Goal: Task Accomplishment & Management: Manage account settings

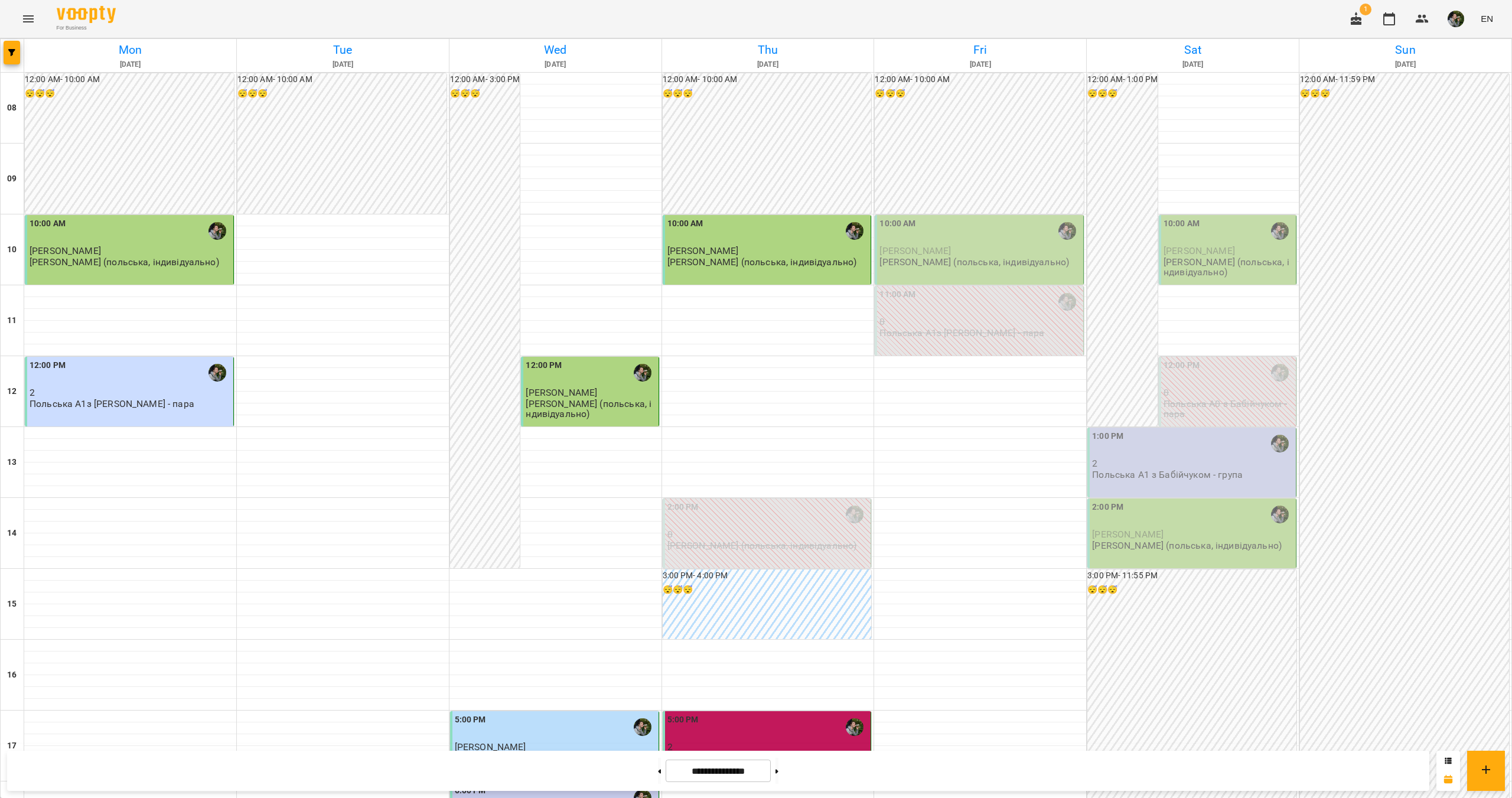
click at [1175, 478] on p "Польська А1 з Бабійчуком - група" at bounding box center [1168, 474] width 151 height 10
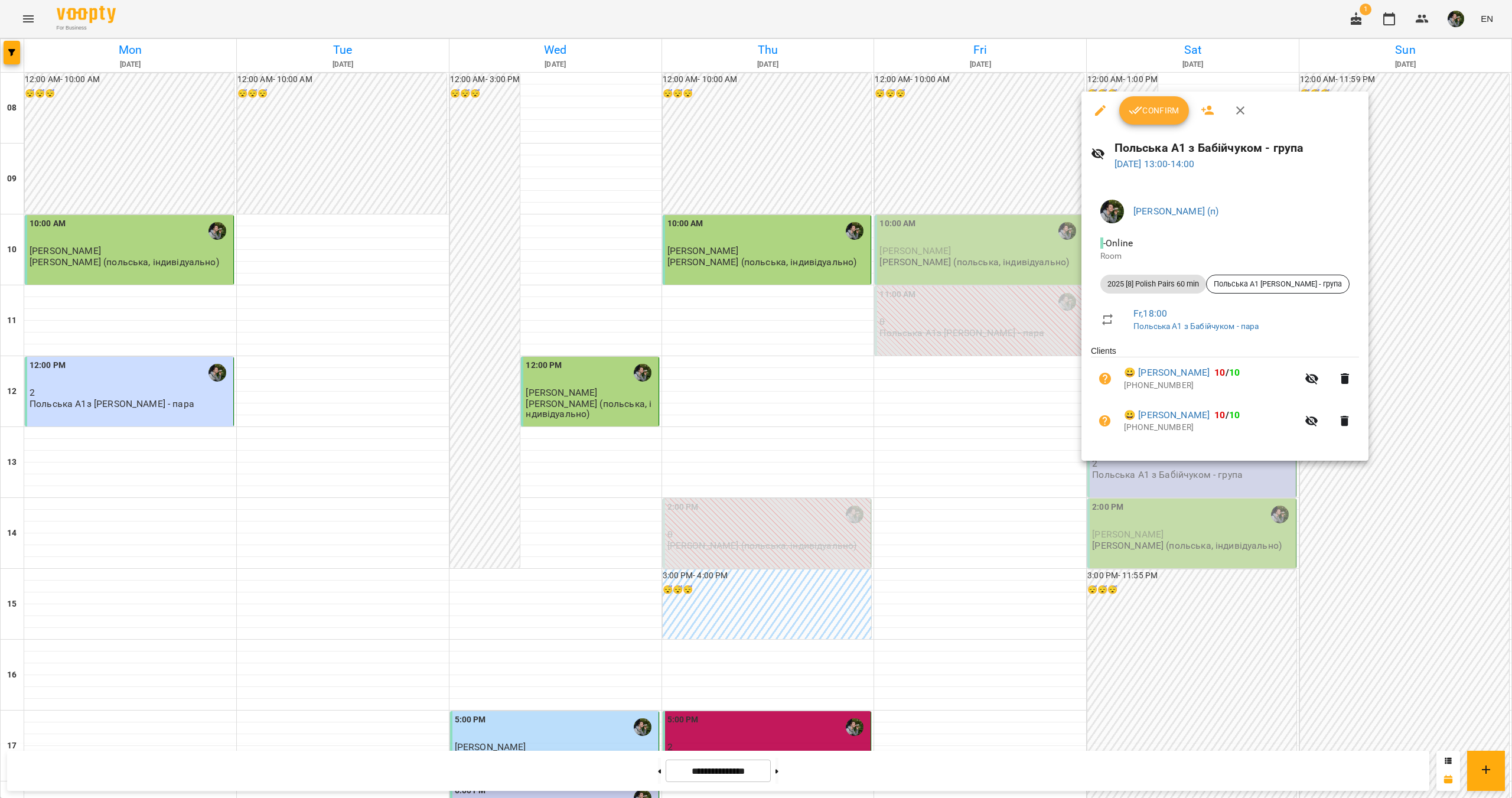
click at [1156, 475] on div at bounding box center [756, 399] width 1512 height 798
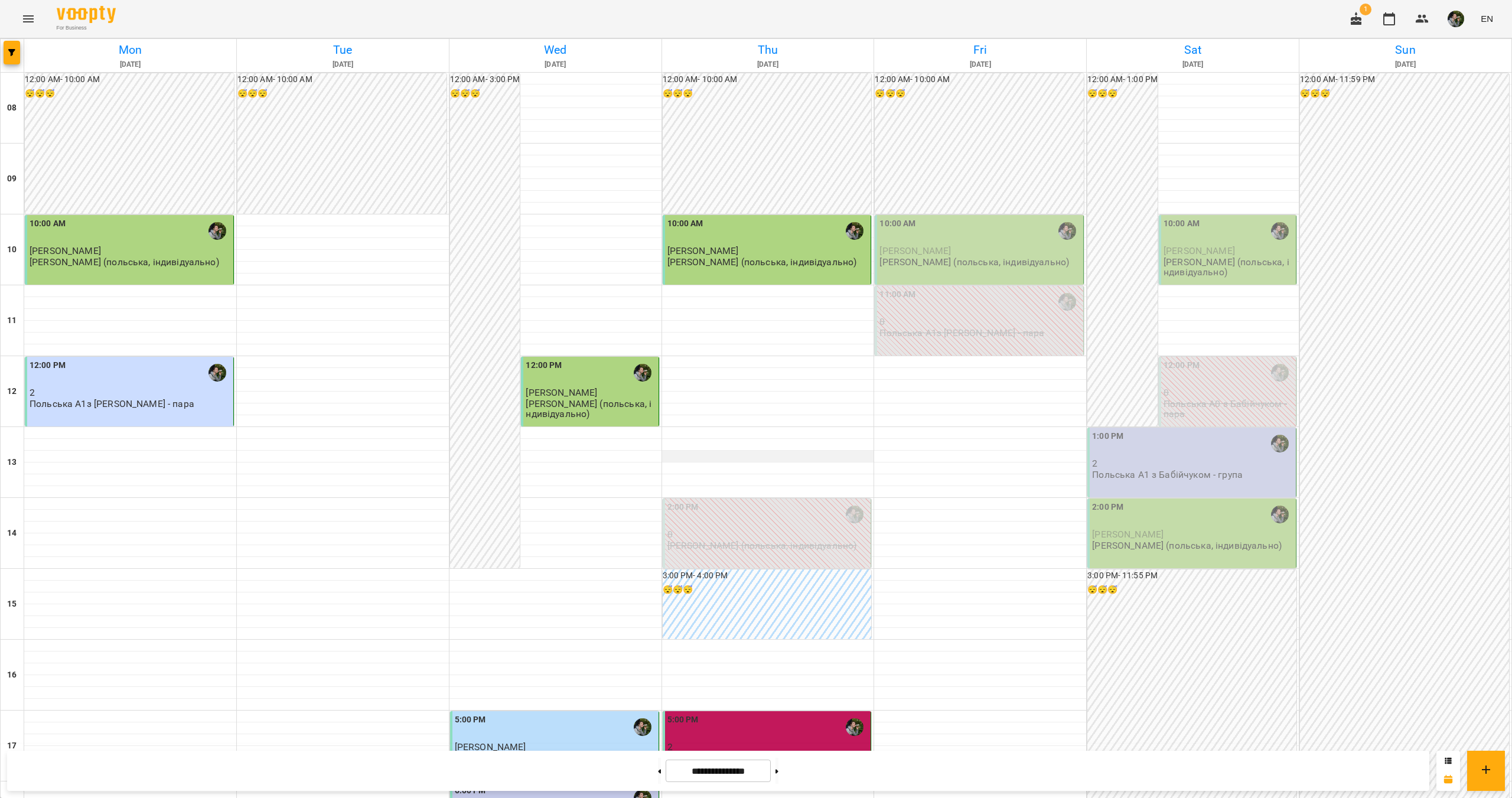
scroll to position [37, 0]
click at [930, 245] on span "[PERSON_NAME]" at bounding box center [915, 250] width 72 height 12
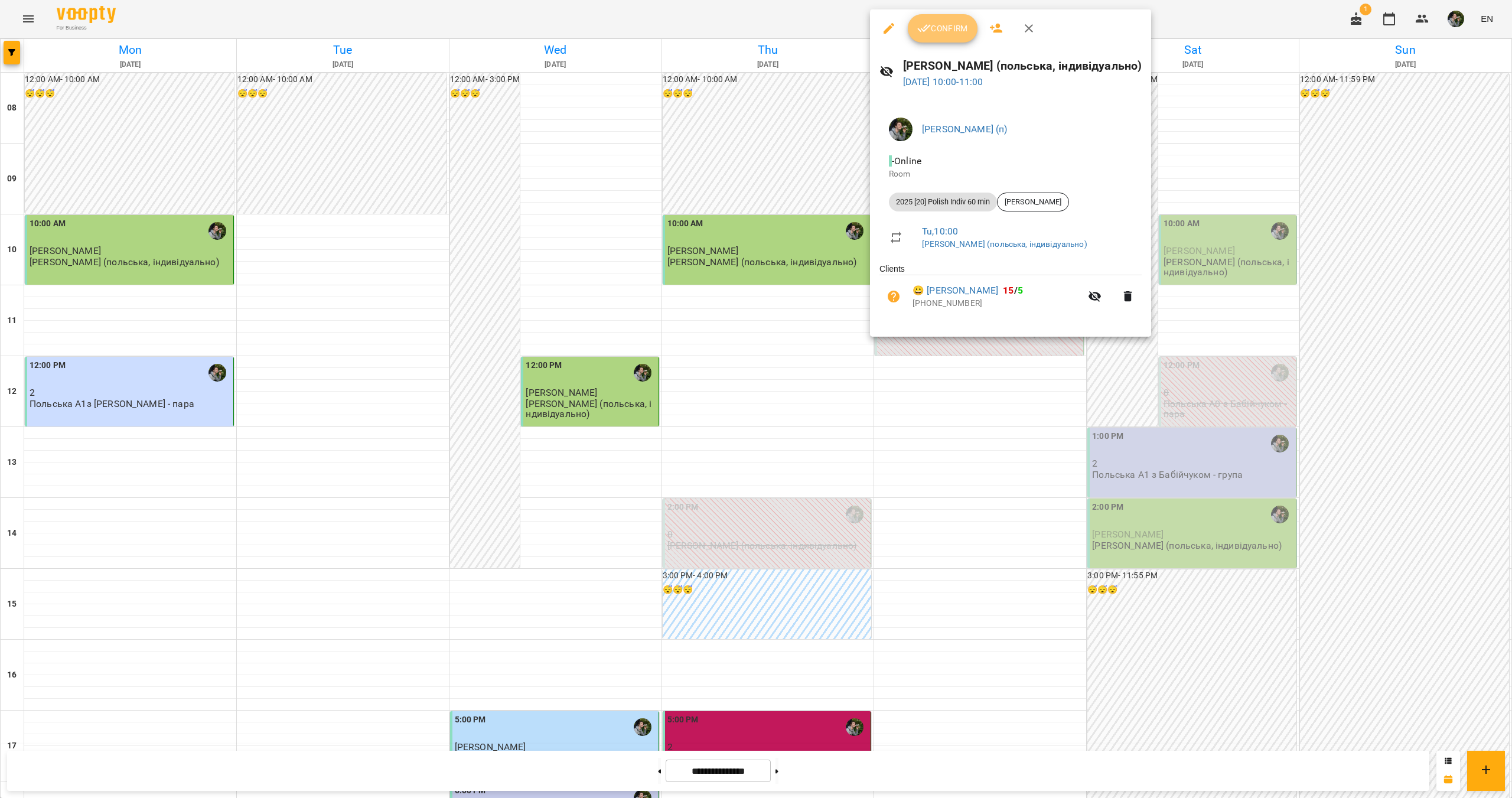
click at [935, 34] on span "Confirm" at bounding box center [943, 28] width 51 height 14
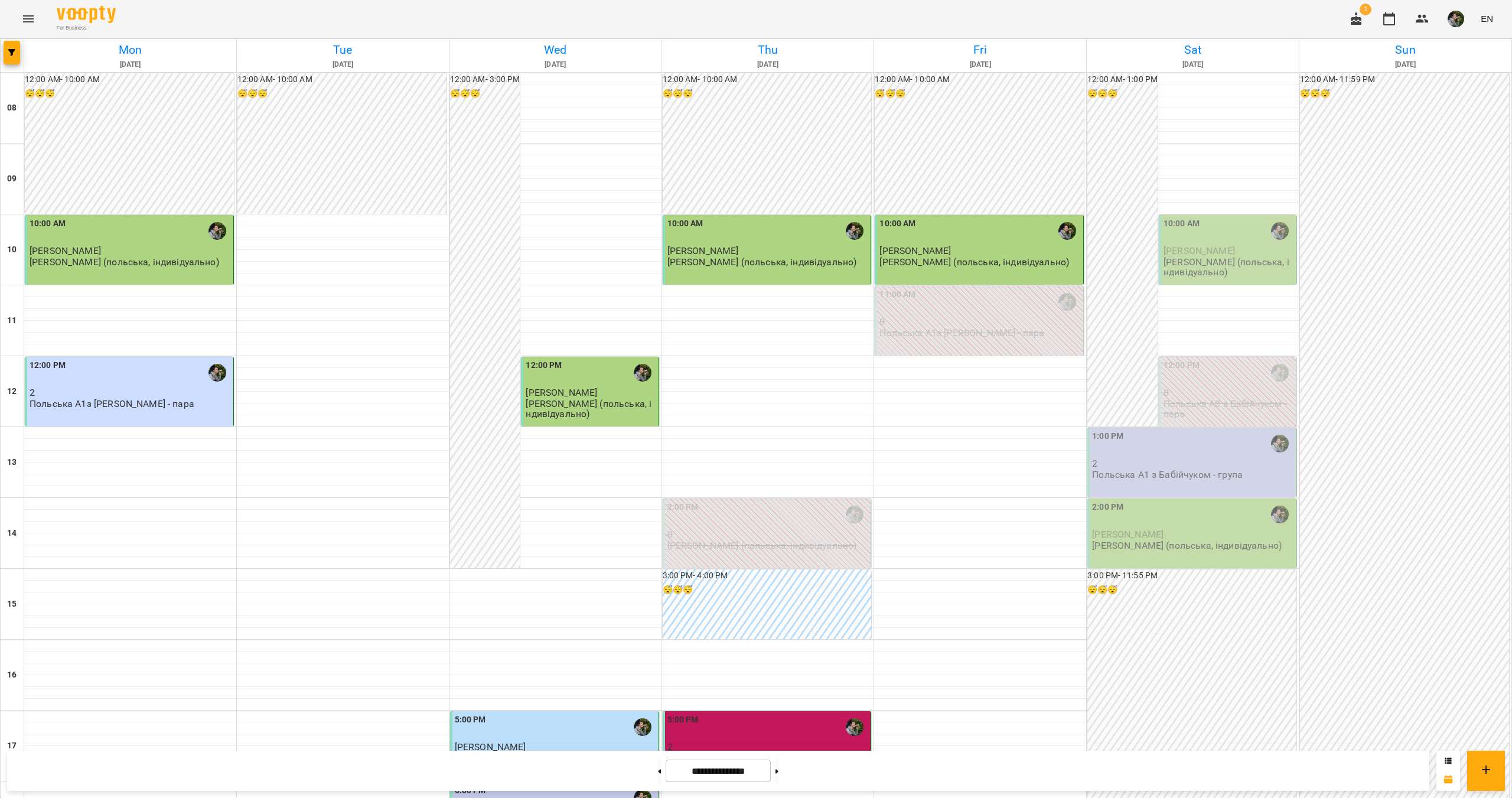
click at [1207, 251] on span "[PERSON_NAME]" at bounding box center [1199, 250] width 72 height 12
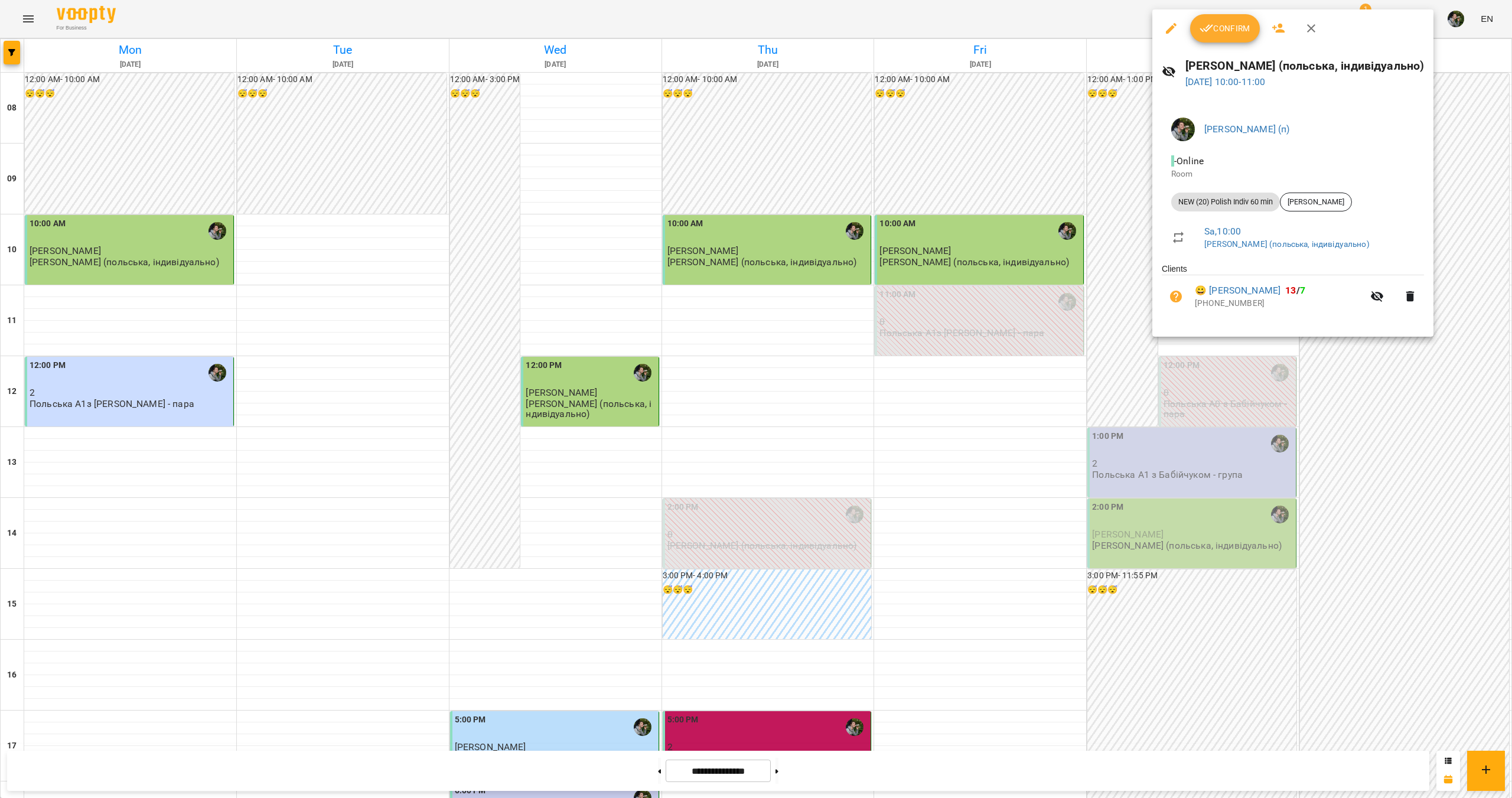
click at [1074, 349] on div at bounding box center [756, 399] width 1512 height 798
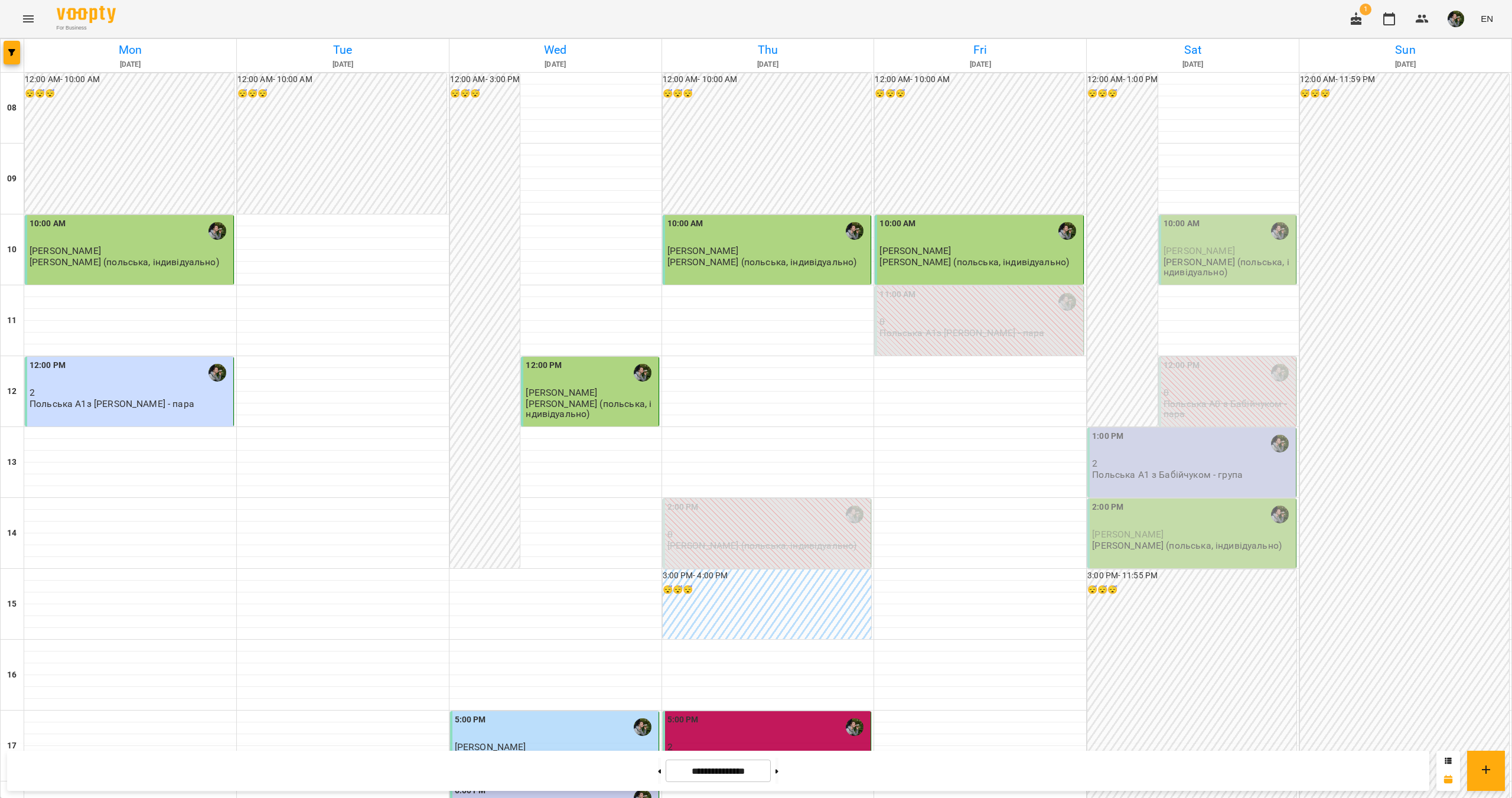
click at [1153, 458] on p "2" at bounding box center [1192, 463] width 201 height 10
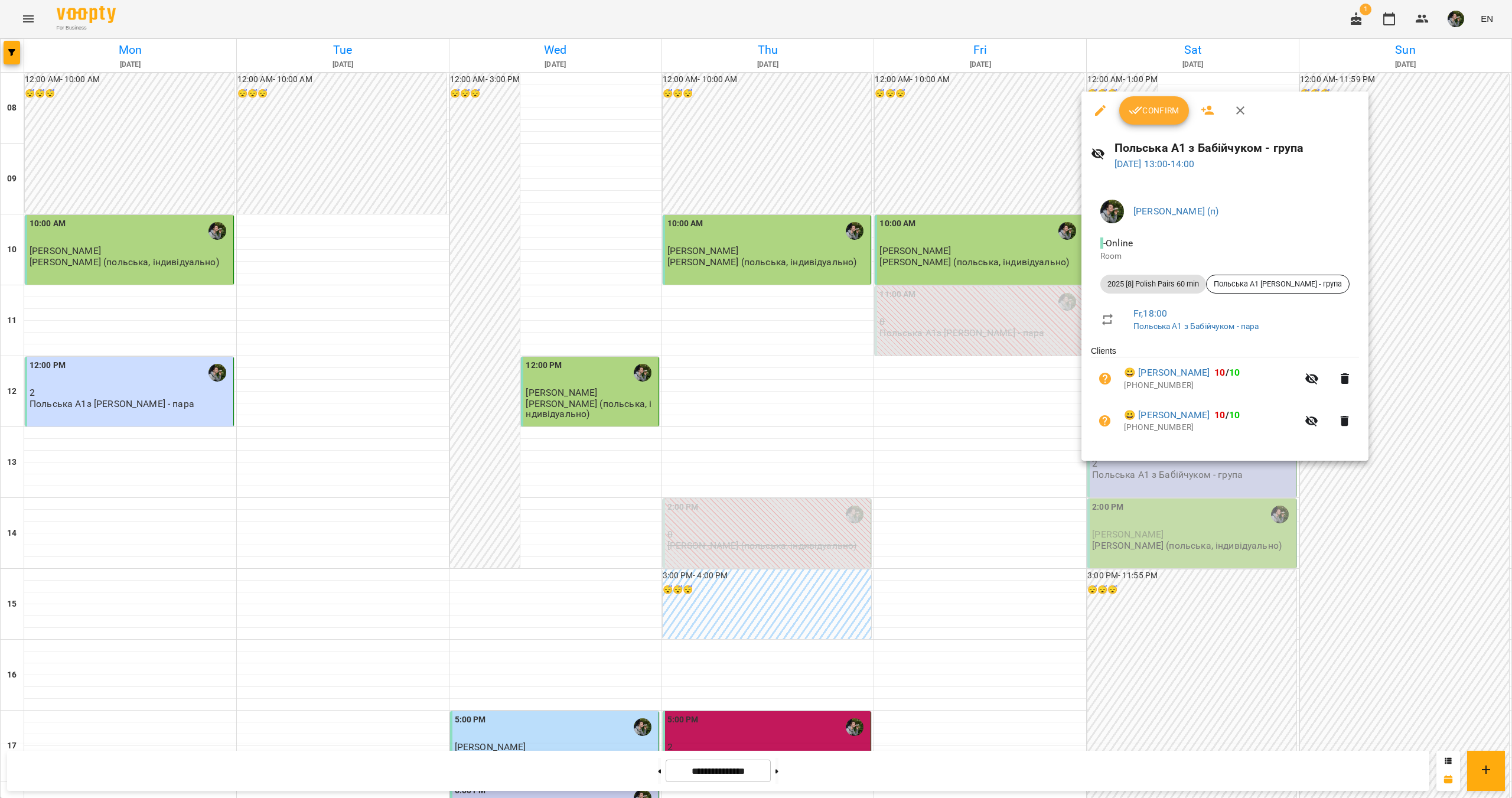
click at [1156, 509] on div at bounding box center [756, 399] width 1512 height 798
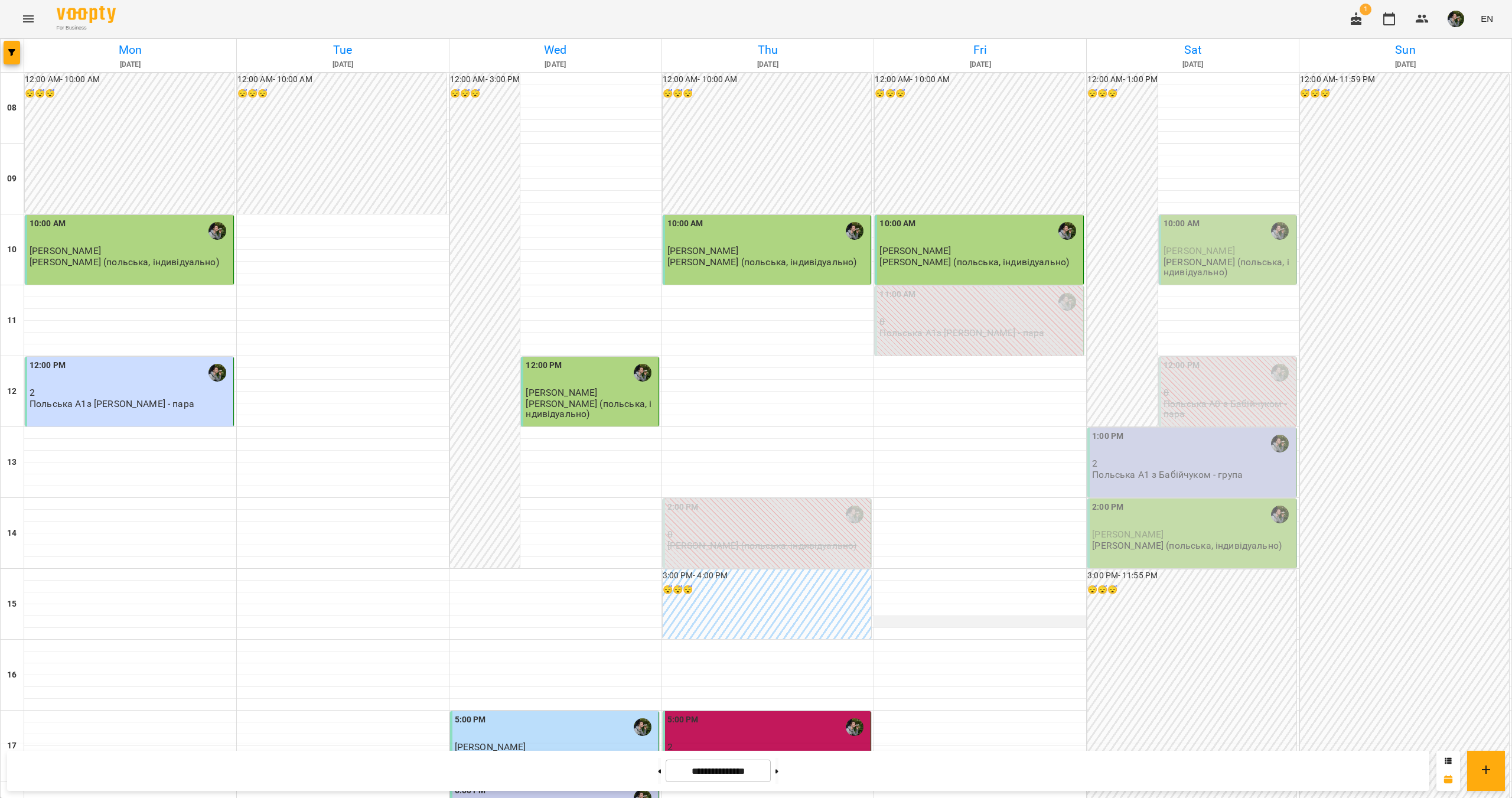
scroll to position [118, 0]
click at [779, 772] on button at bounding box center [777, 771] width 3 height 26
type input "**********"
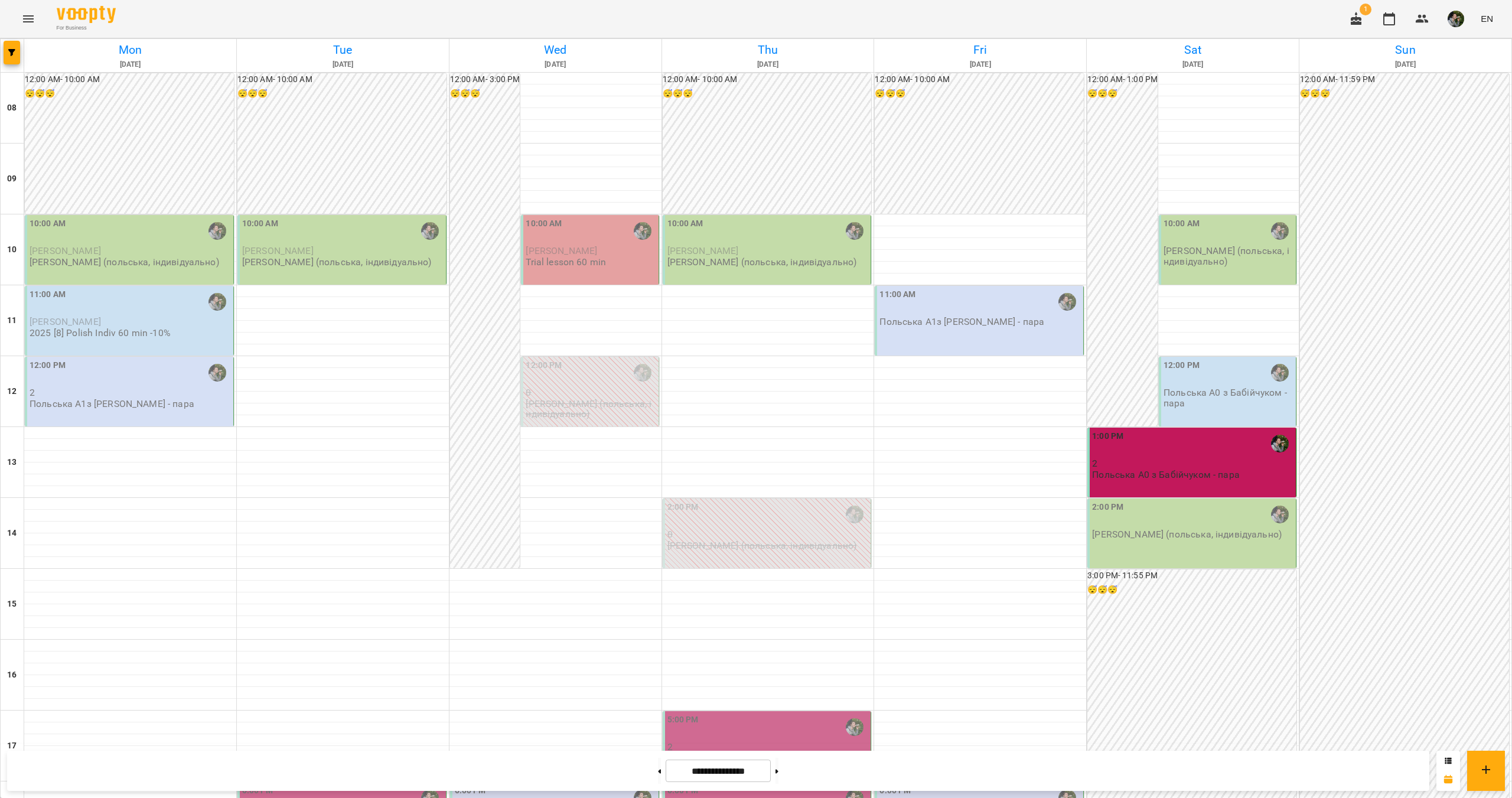
scroll to position [0, 0]
